Goal: Check status: Check status

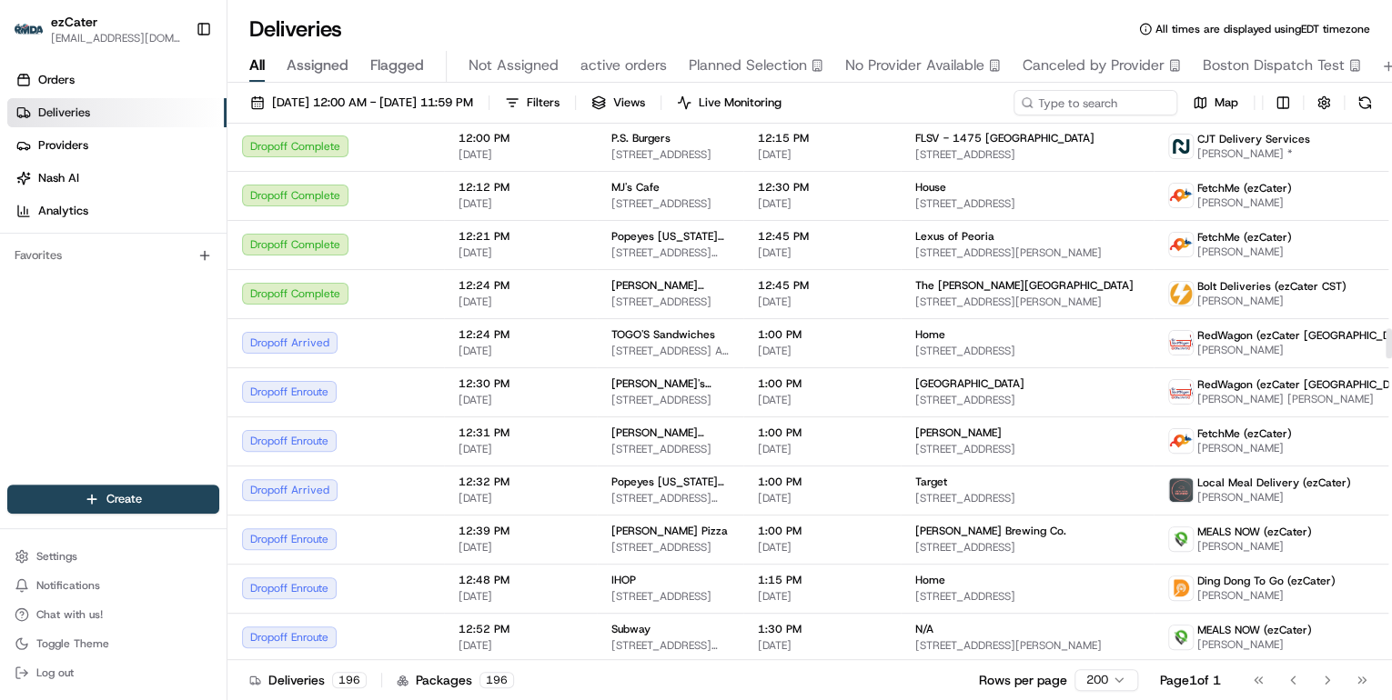
scroll to position [3711, 0]
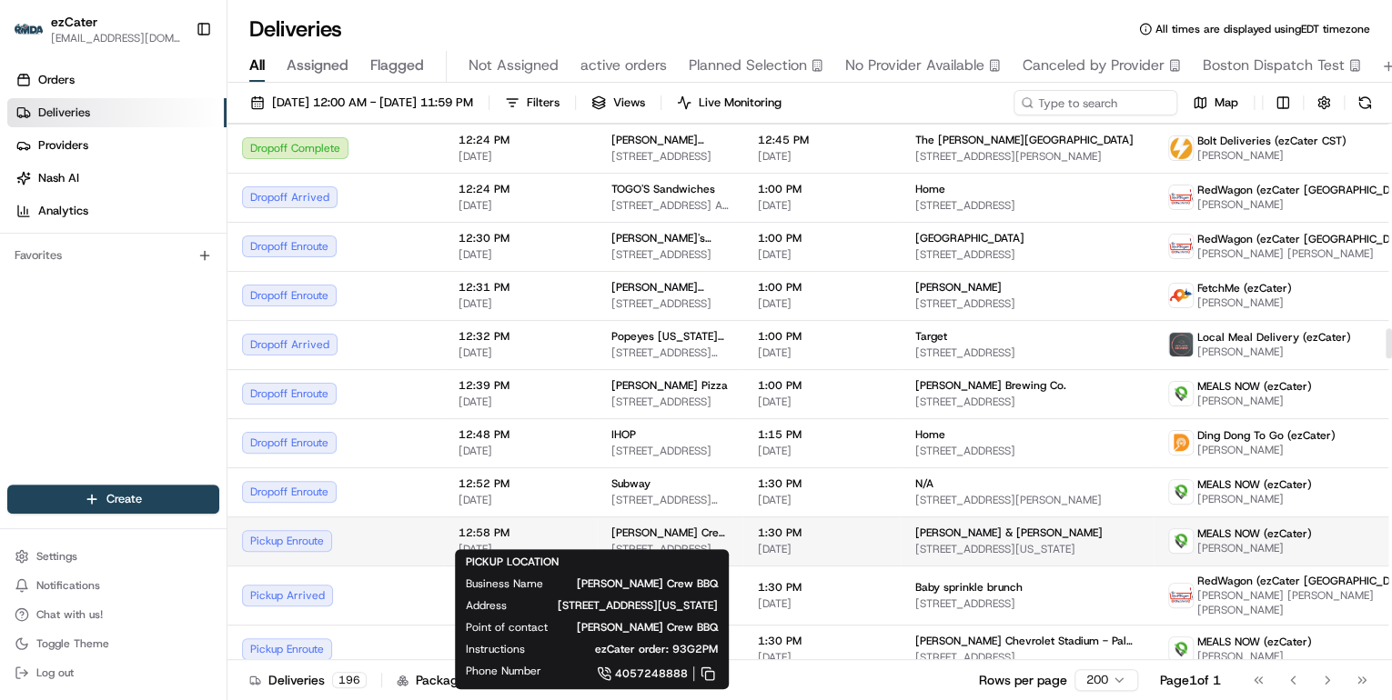
click at [611, 542] on span "[STREET_ADDRESS][US_STATE]" at bounding box center [669, 549] width 117 height 15
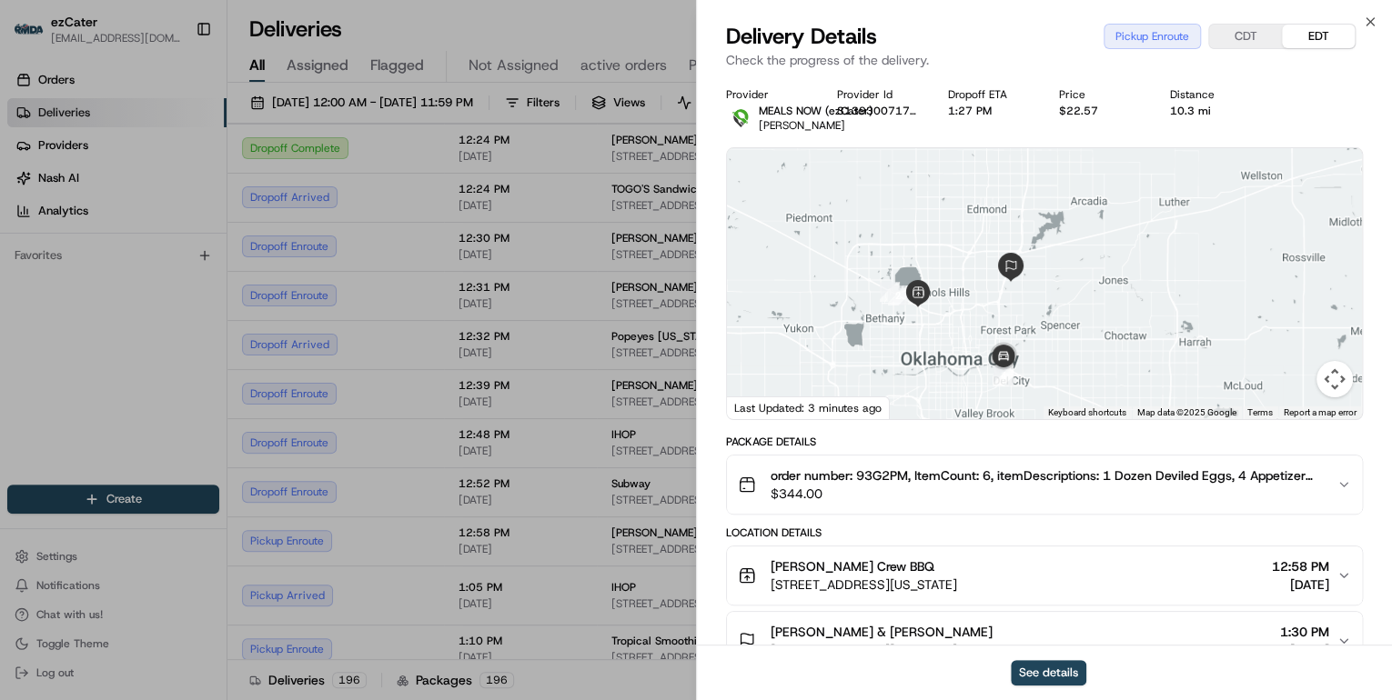
drag, startPoint x: 927, startPoint y: 382, endPoint x: 932, endPoint y: 332, distance: 50.3
click at [932, 332] on div at bounding box center [1044, 283] width 635 height 271
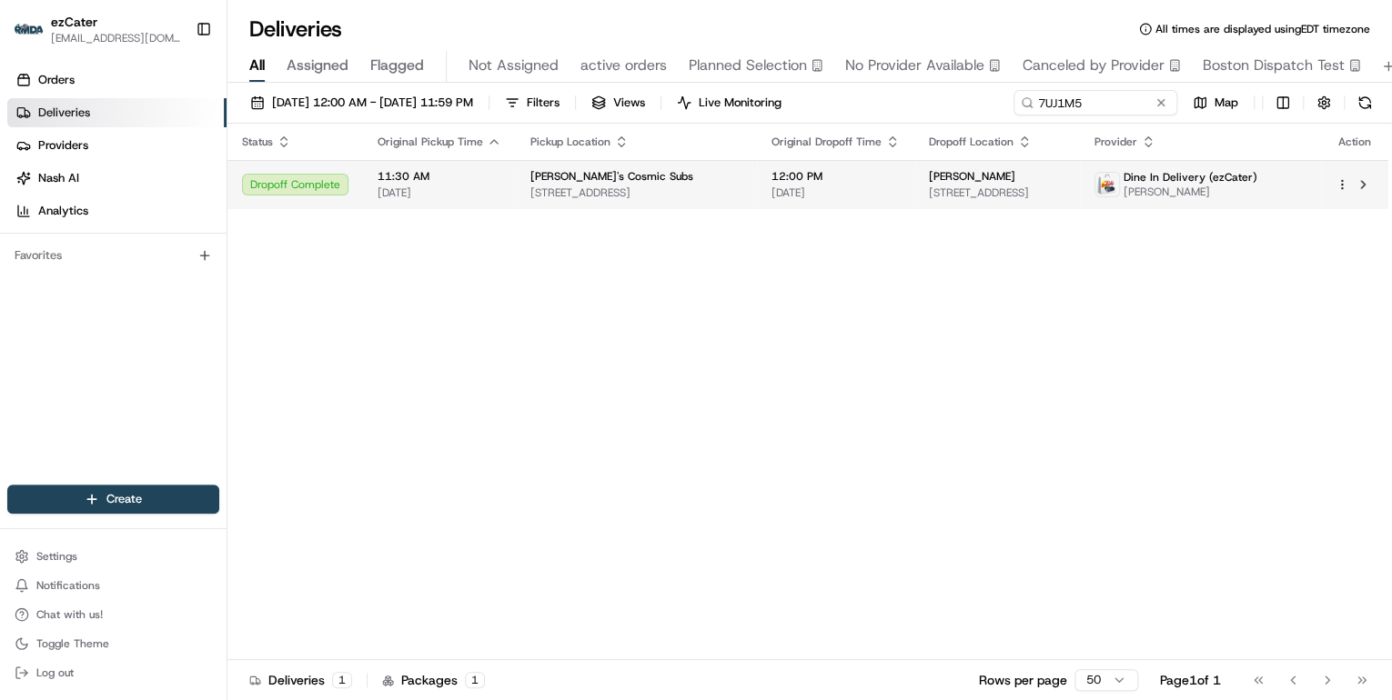
click at [775, 186] on span "[DATE]" at bounding box center [835, 193] width 128 height 15
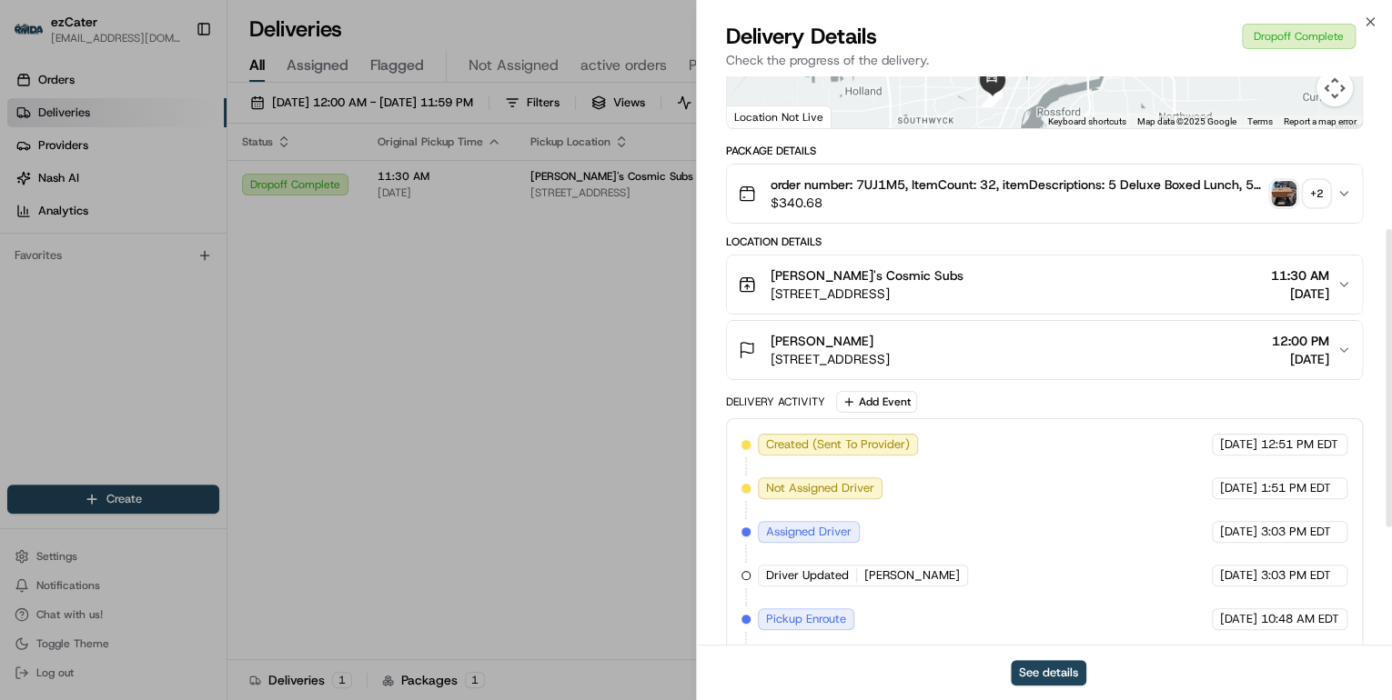
scroll to position [517, 0]
